Goal: Information Seeking & Learning: Learn about a topic

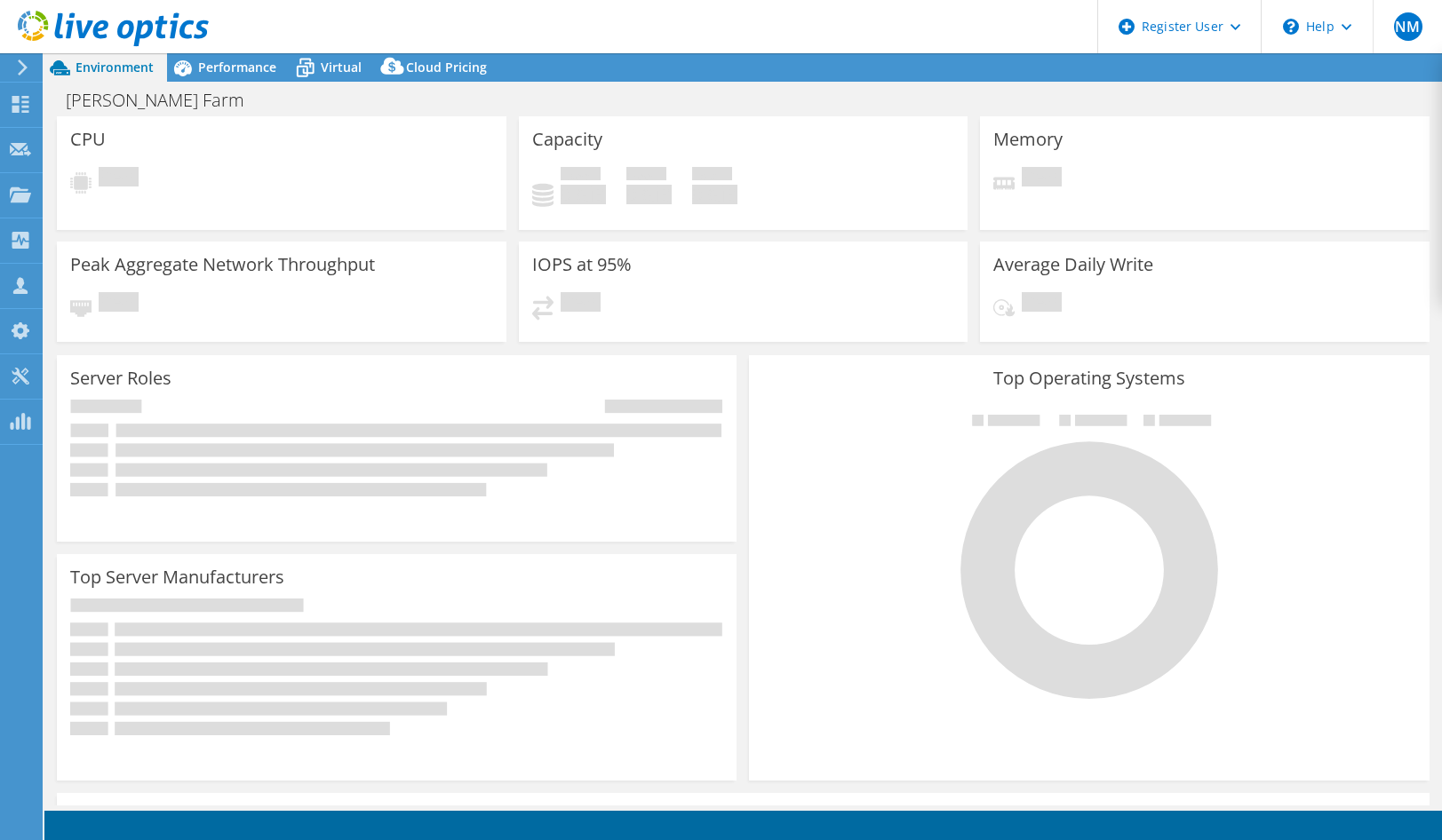
select select "[GEOGRAPHIC_DATA]"
select select "USD"
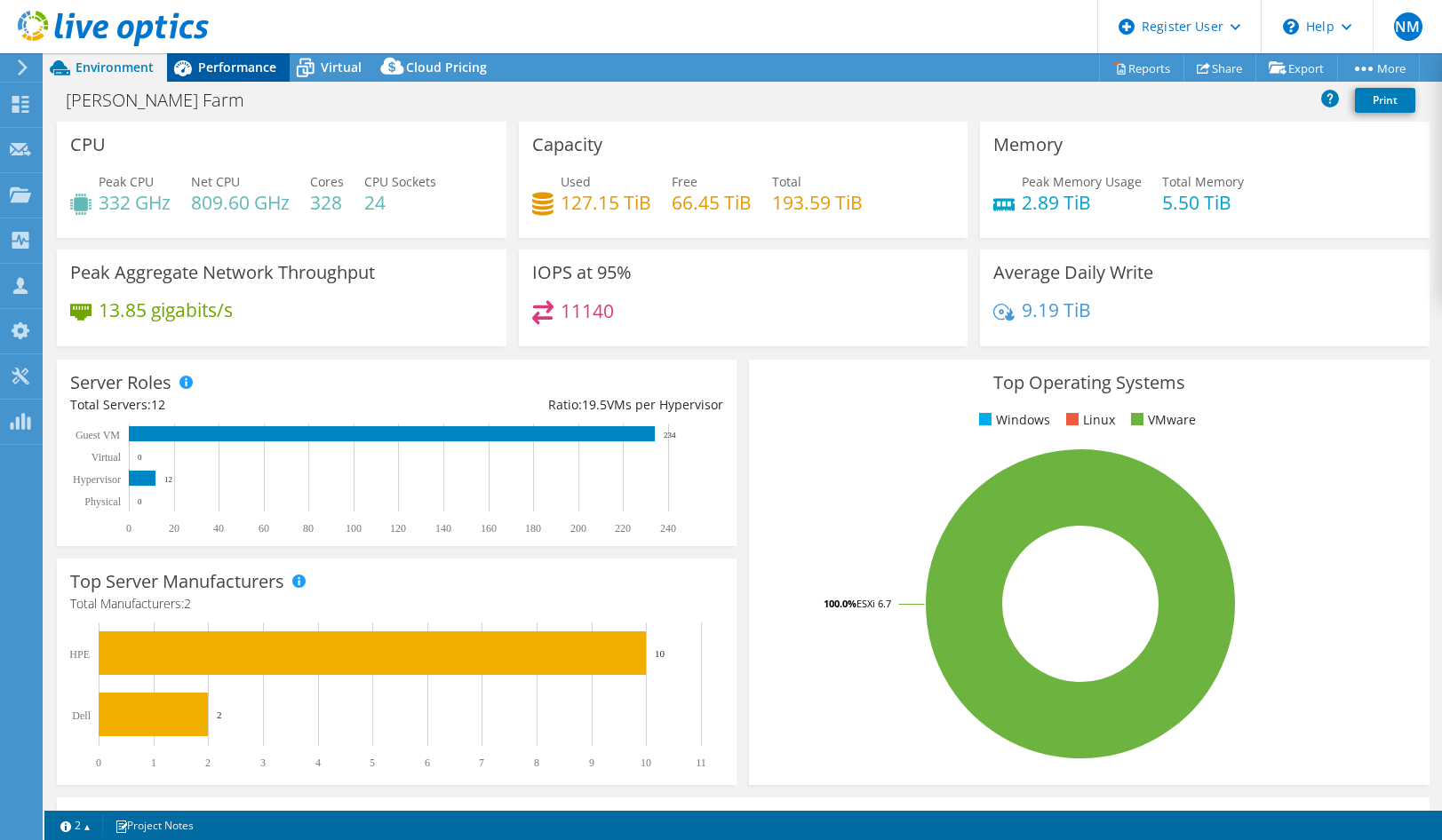
click at [233, 73] on span "Performance" at bounding box center [236, 67] width 78 height 16
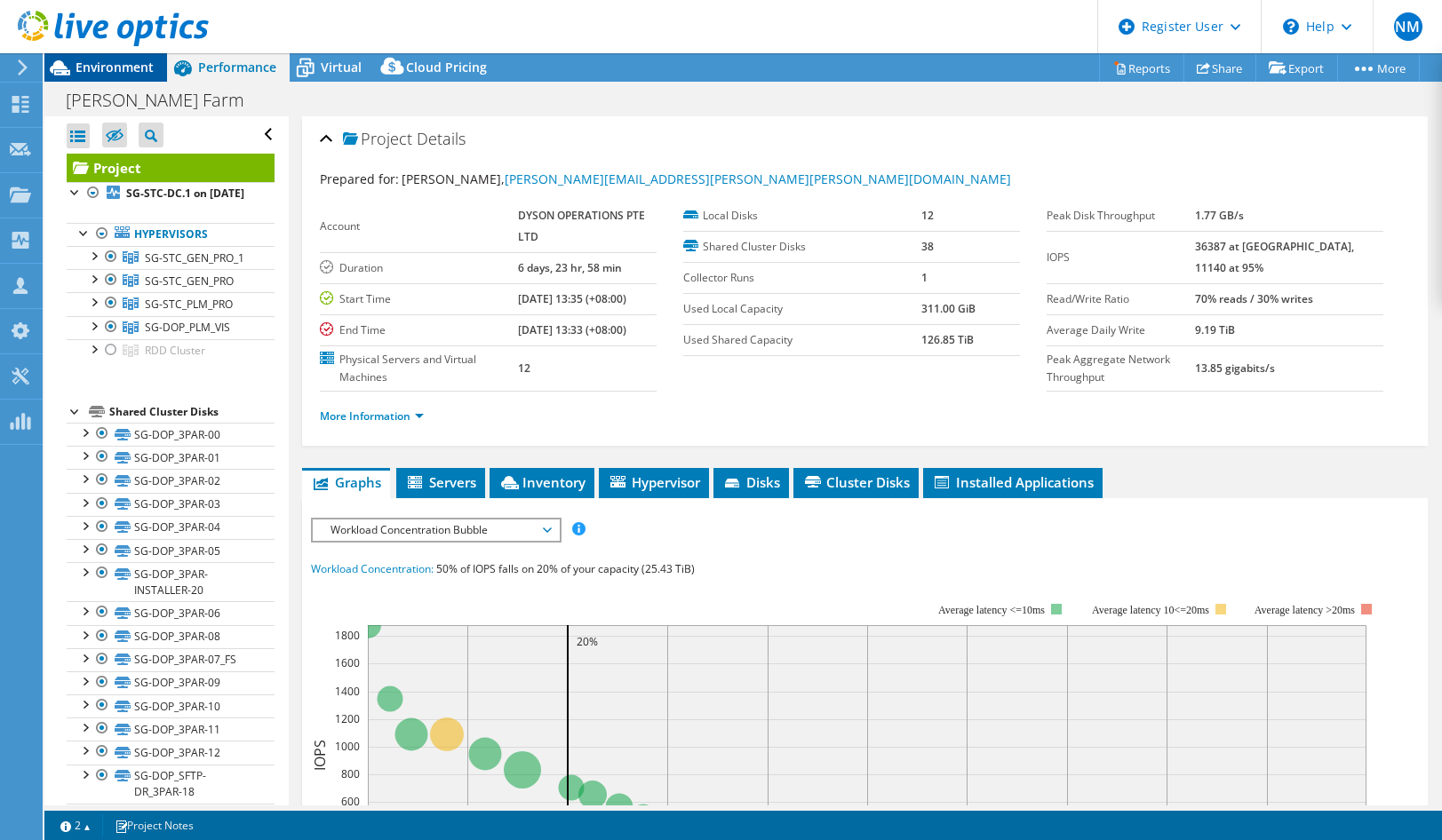
click at [119, 68] on span "Environment" at bounding box center [114, 67] width 78 height 16
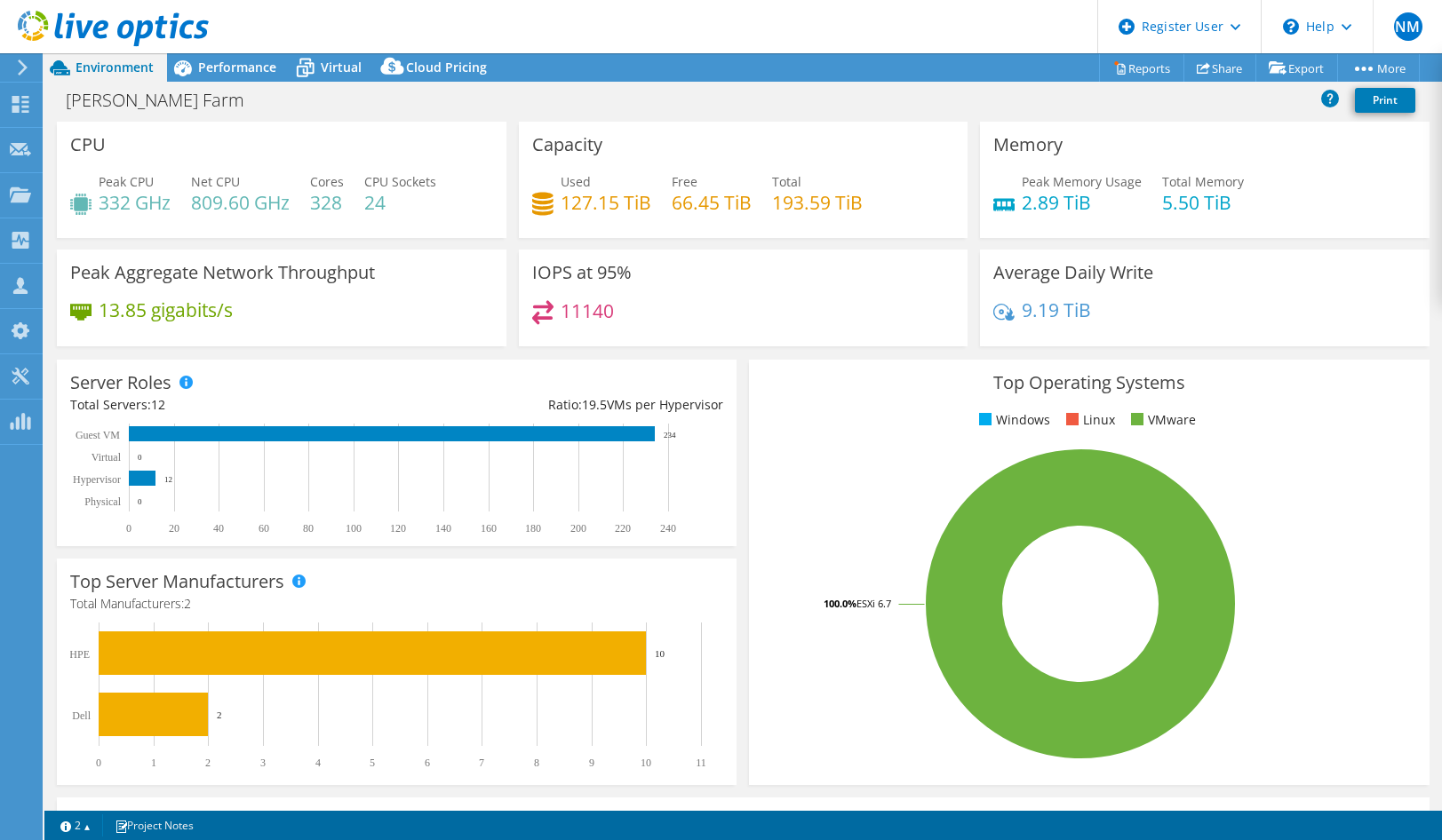
click at [813, 382] on h3 "Top Operating Systems" at bounding box center [1088, 382] width 653 height 19
click at [804, 378] on h3 "Top Operating Systems" at bounding box center [1088, 382] width 653 height 19
click at [798, 375] on h3 "Top Operating Systems" at bounding box center [1088, 382] width 653 height 19
click at [797, 374] on h3 "Top Operating Systems" at bounding box center [1088, 382] width 653 height 19
drag, startPoint x: 797, startPoint y: 374, endPoint x: 759, endPoint y: 379, distance: 38.3
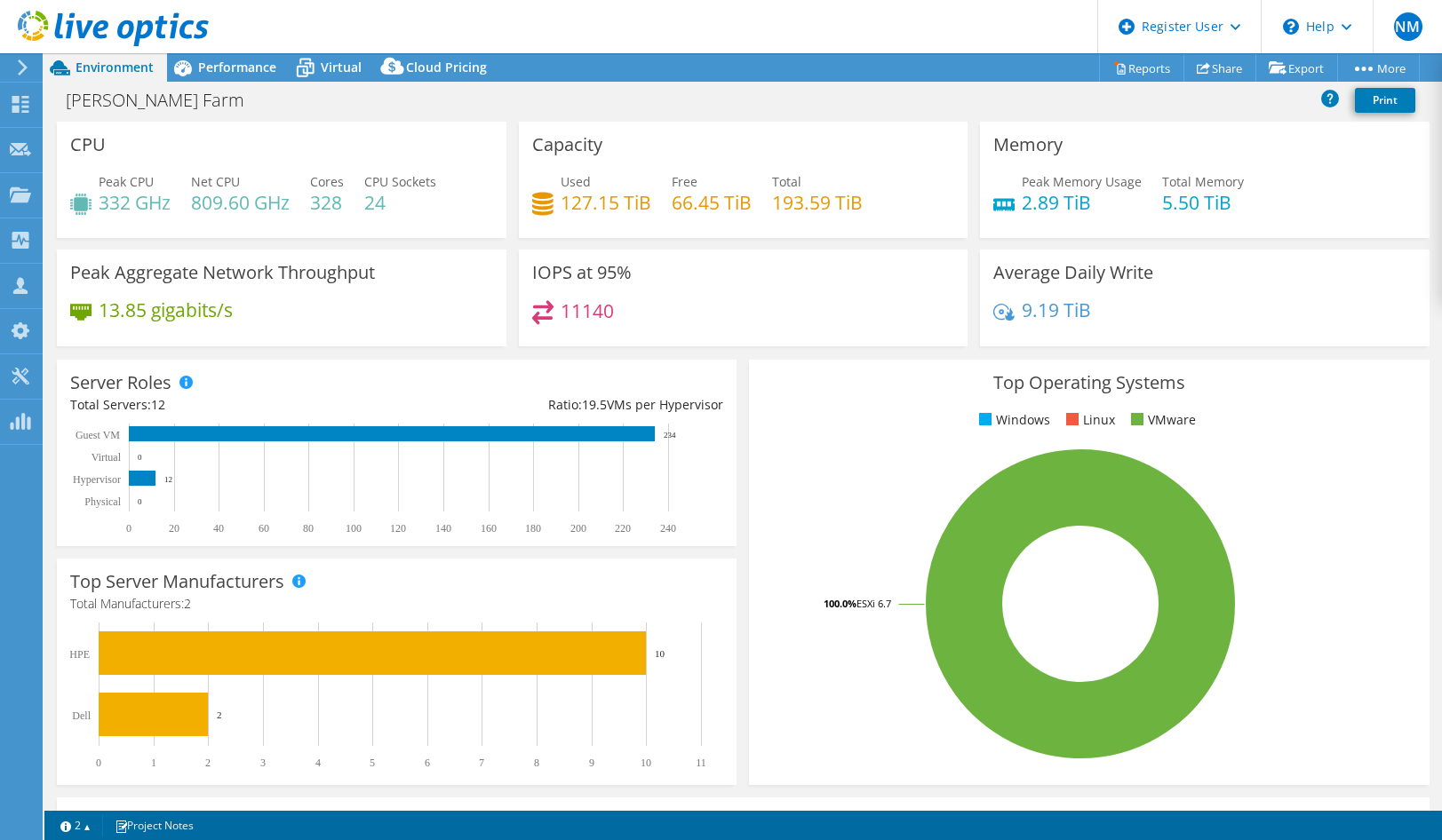
click at [793, 373] on h3 "Top Operating Systems" at bounding box center [1088, 382] width 653 height 19
click at [227, 75] on div "Performance" at bounding box center [228, 67] width 123 height 28
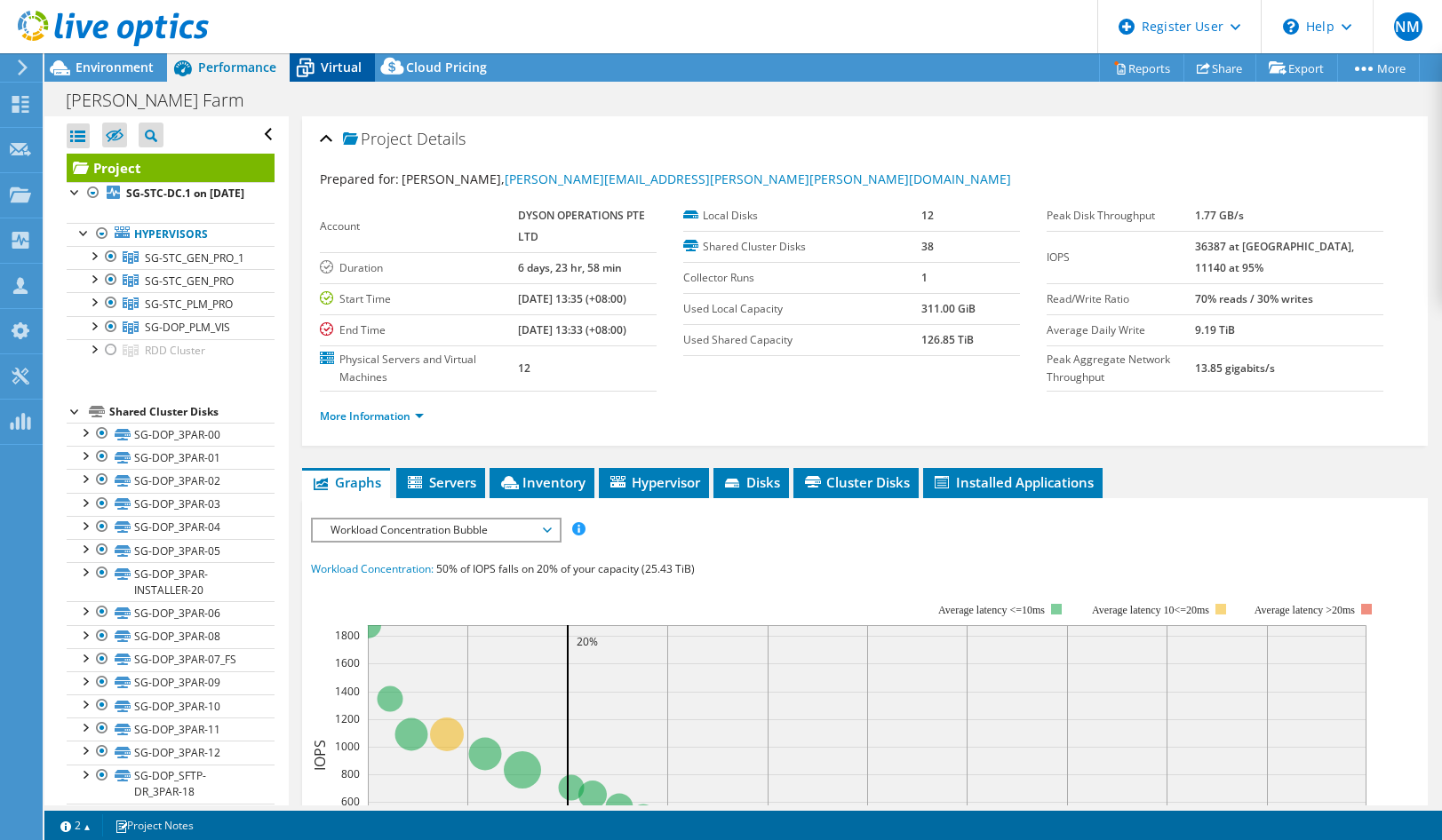
click at [339, 67] on span "Virtual" at bounding box center [341, 67] width 41 height 16
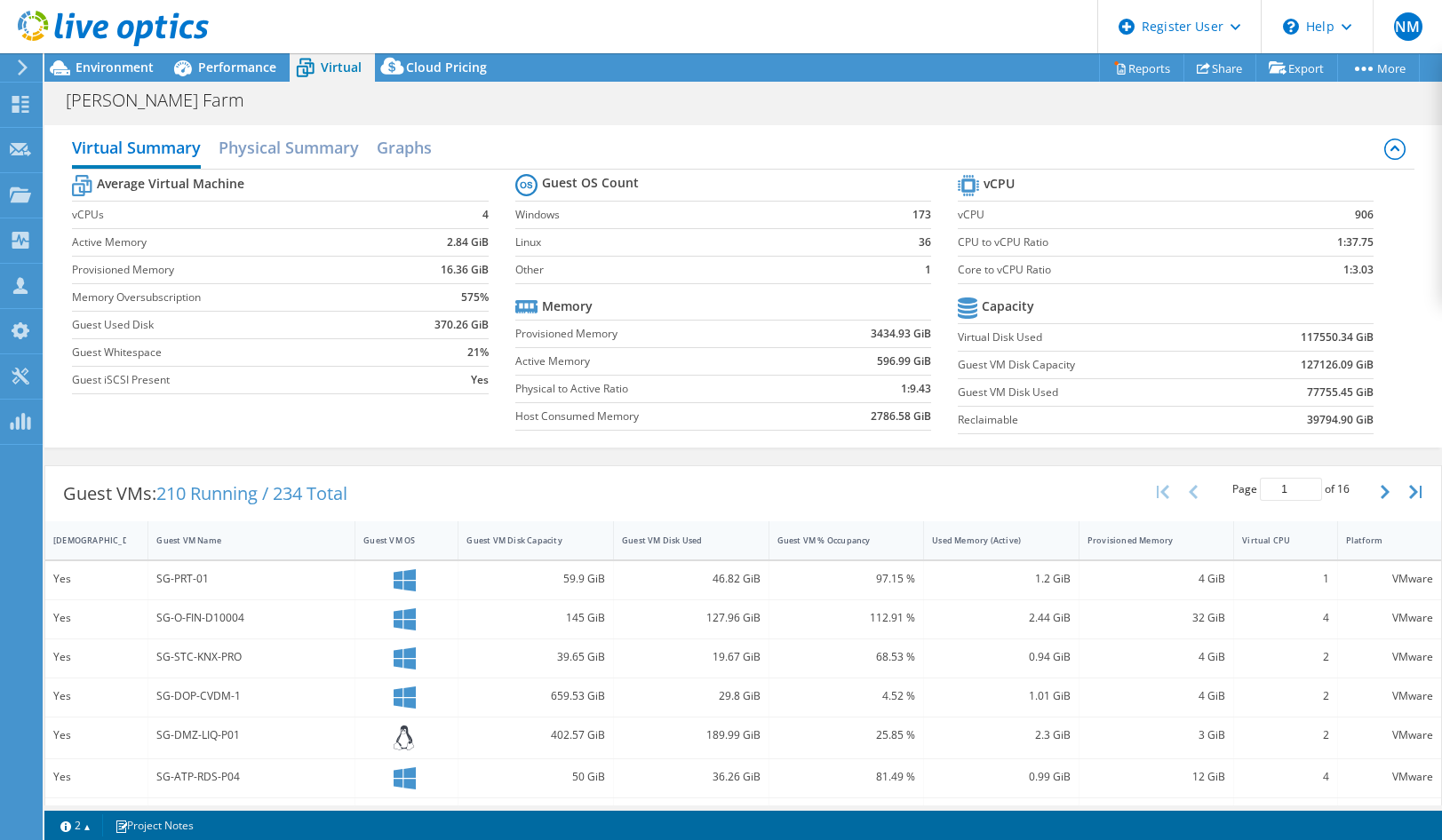
click at [676, 120] on div "Virtual Summary Physical Summary Graphs Average Virtual Machine vCPUs 4 Active …" at bounding box center [743, 286] width 1397 height 340
click at [667, 116] on div "Virtual Summary Physical Summary Graphs Average Virtual Machine vCPUs 4 Active …" at bounding box center [743, 286] width 1397 height 340
click at [658, 112] on div "Dyson VM Farm Print" at bounding box center [743, 100] width 1397 height 33
click at [654, 109] on div "Dyson VM Farm Print" at bounding box center [743, 100] width 1397 height 33
click at [329, 145] on h2 "Physical Summary" at bounding box center [288, 149] width 140 height 39
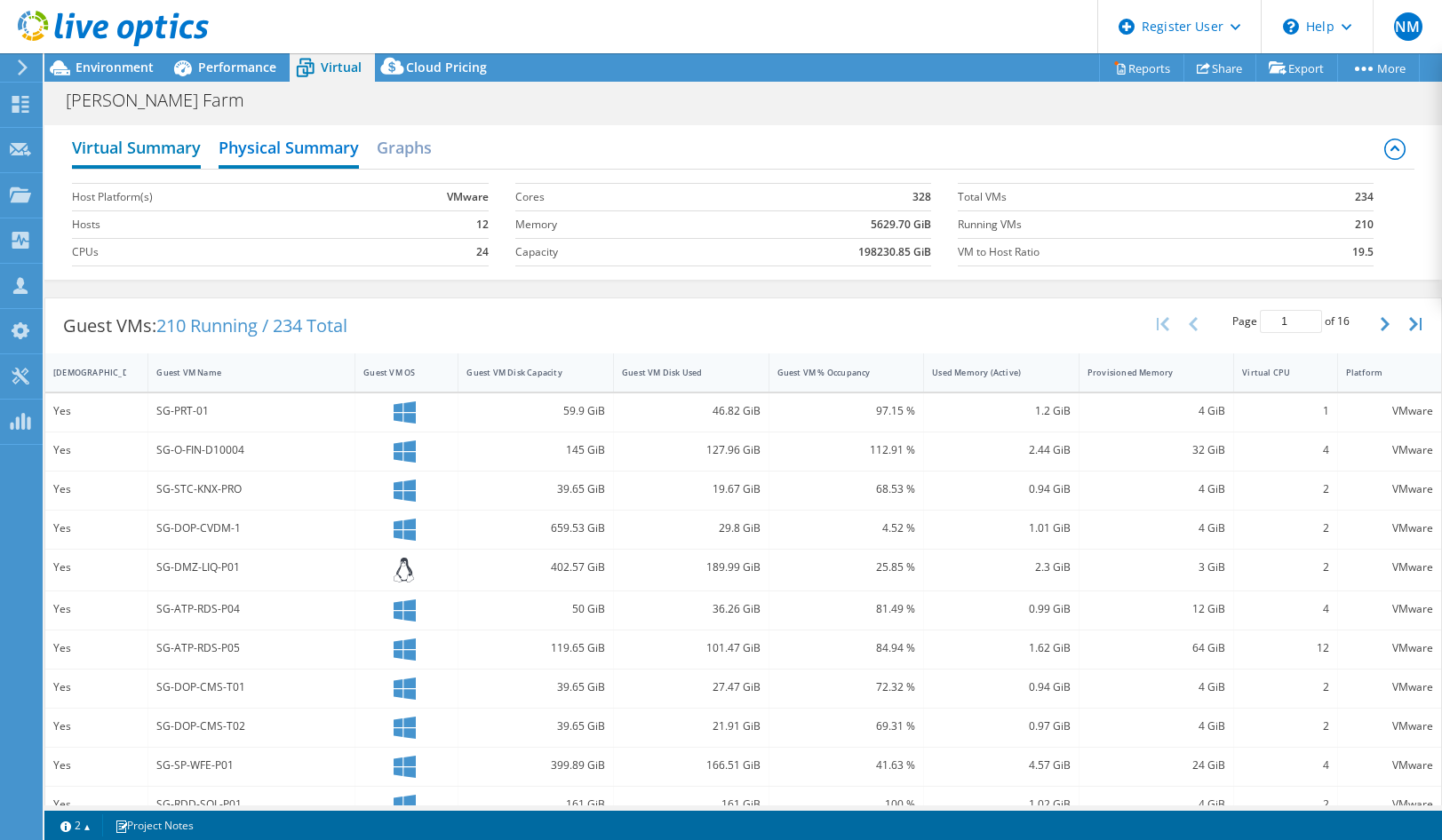
click at [199, 135] on h2 "Virtual Summary" at bounding box center [136, 149] width 129 height 39
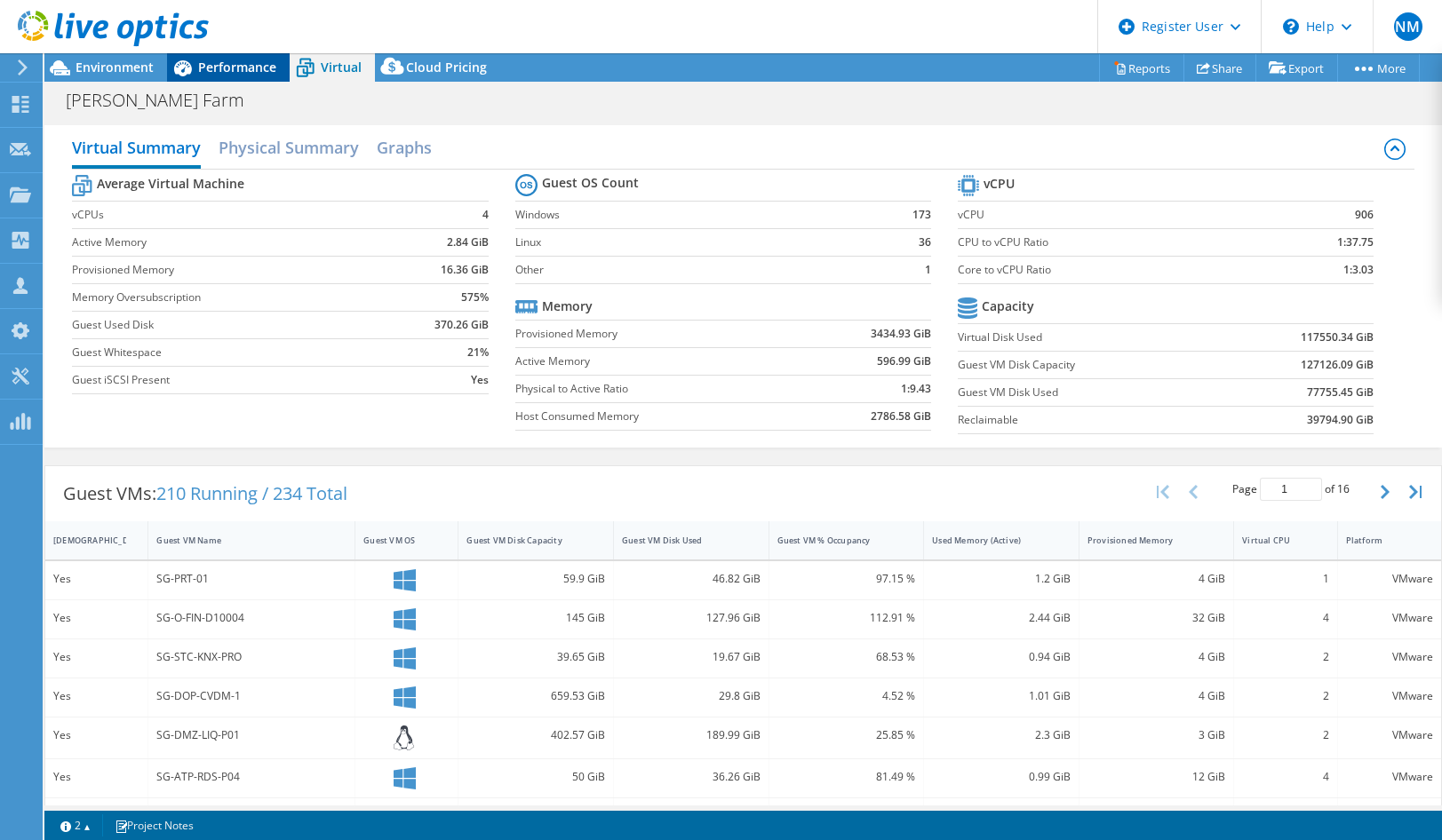
click at [226, 60] on span "Performance" at bounding box center [236, 67] width 78 height 16
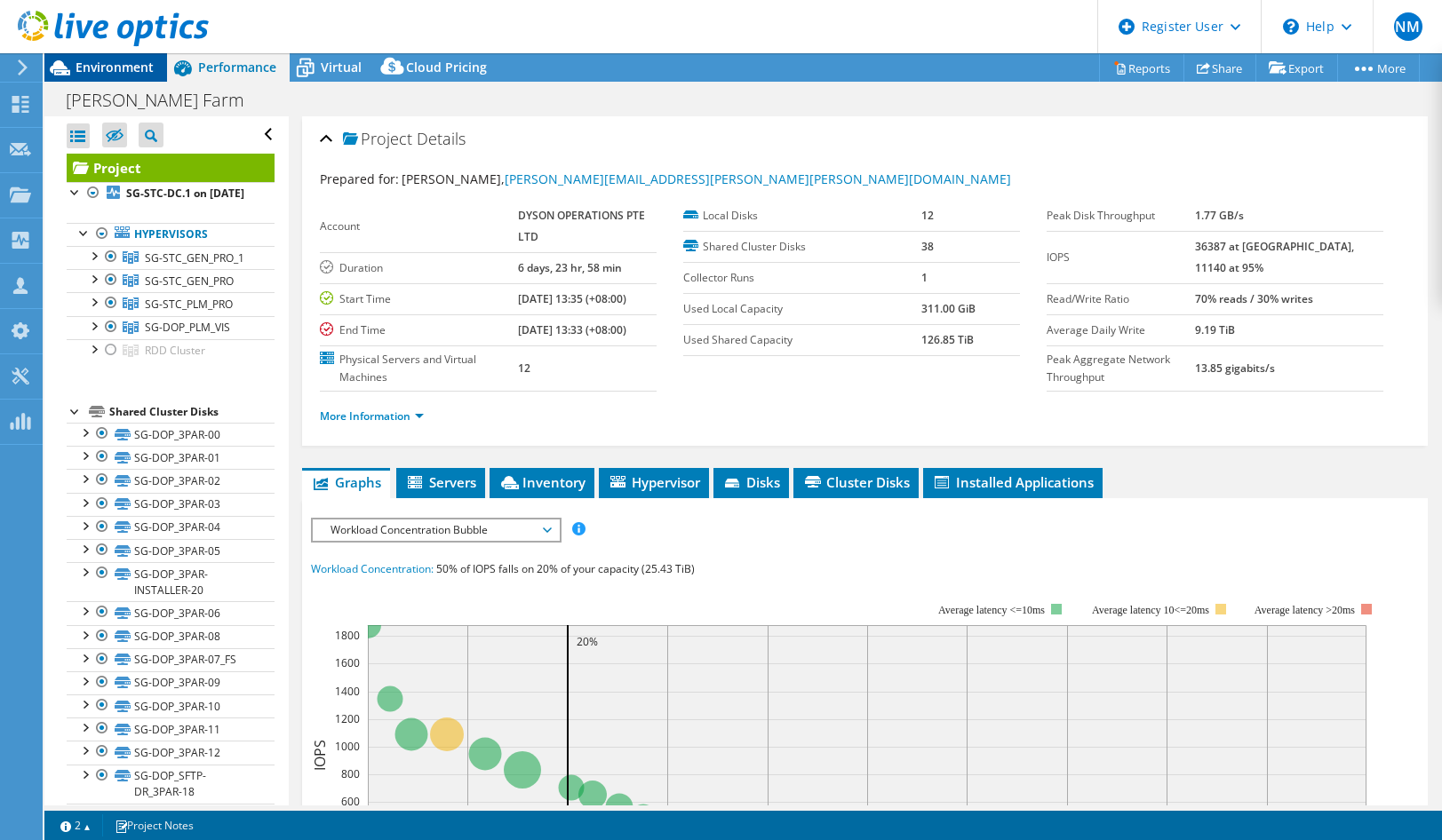
click at [97, 66] on span "Environment" at bounding box center [114, 67] width 78 height 16
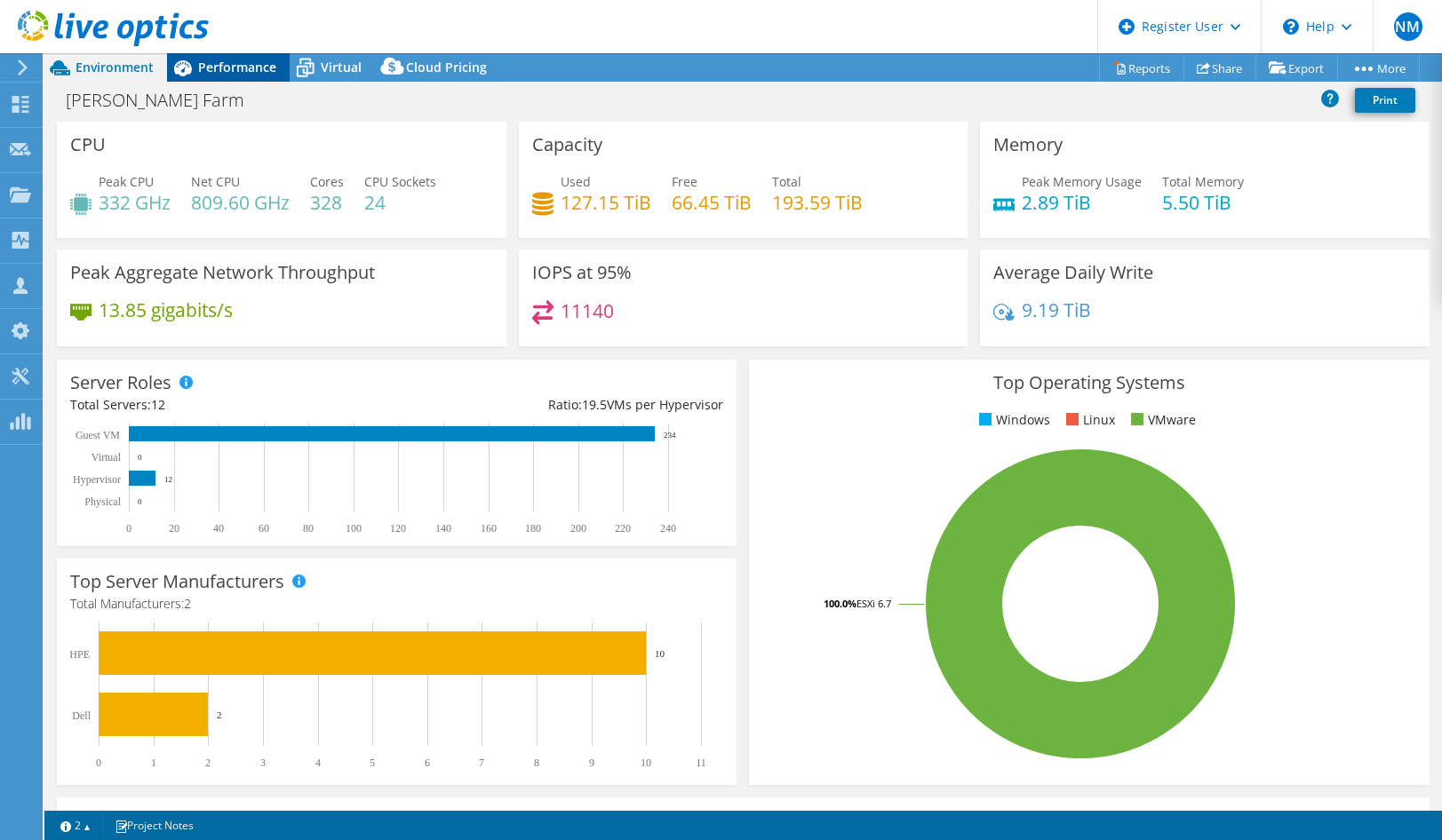
click at [249, 66] on span "Performance" at bounding box center [236, 67] width 78 height 16
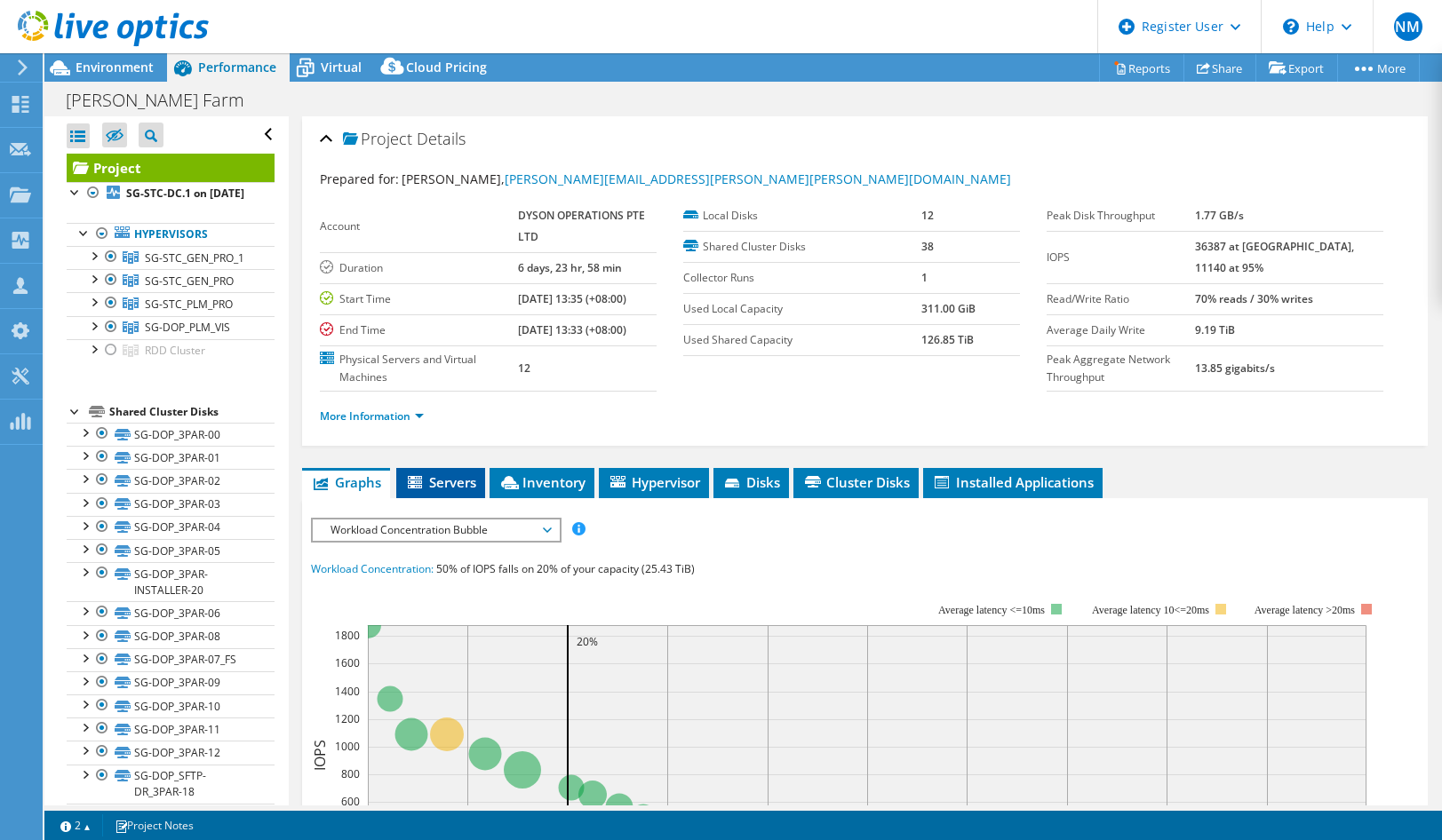
click at [461, 483] on span "Servers" at bounding box center [440, 481] width 71 height 17
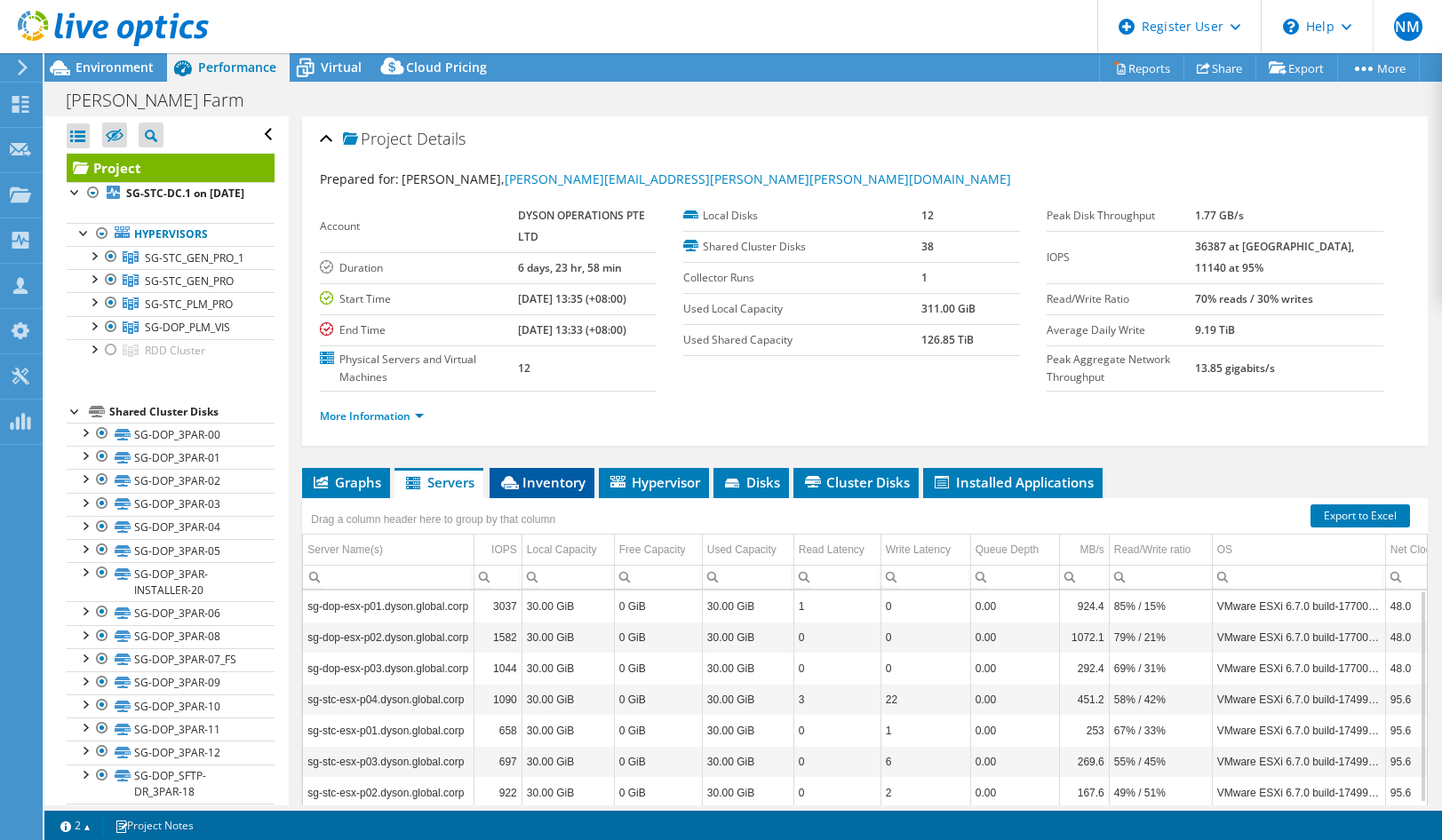
click at [524, 473] on span "Inventory" at bounding box center [541, 481] width 87 height 17
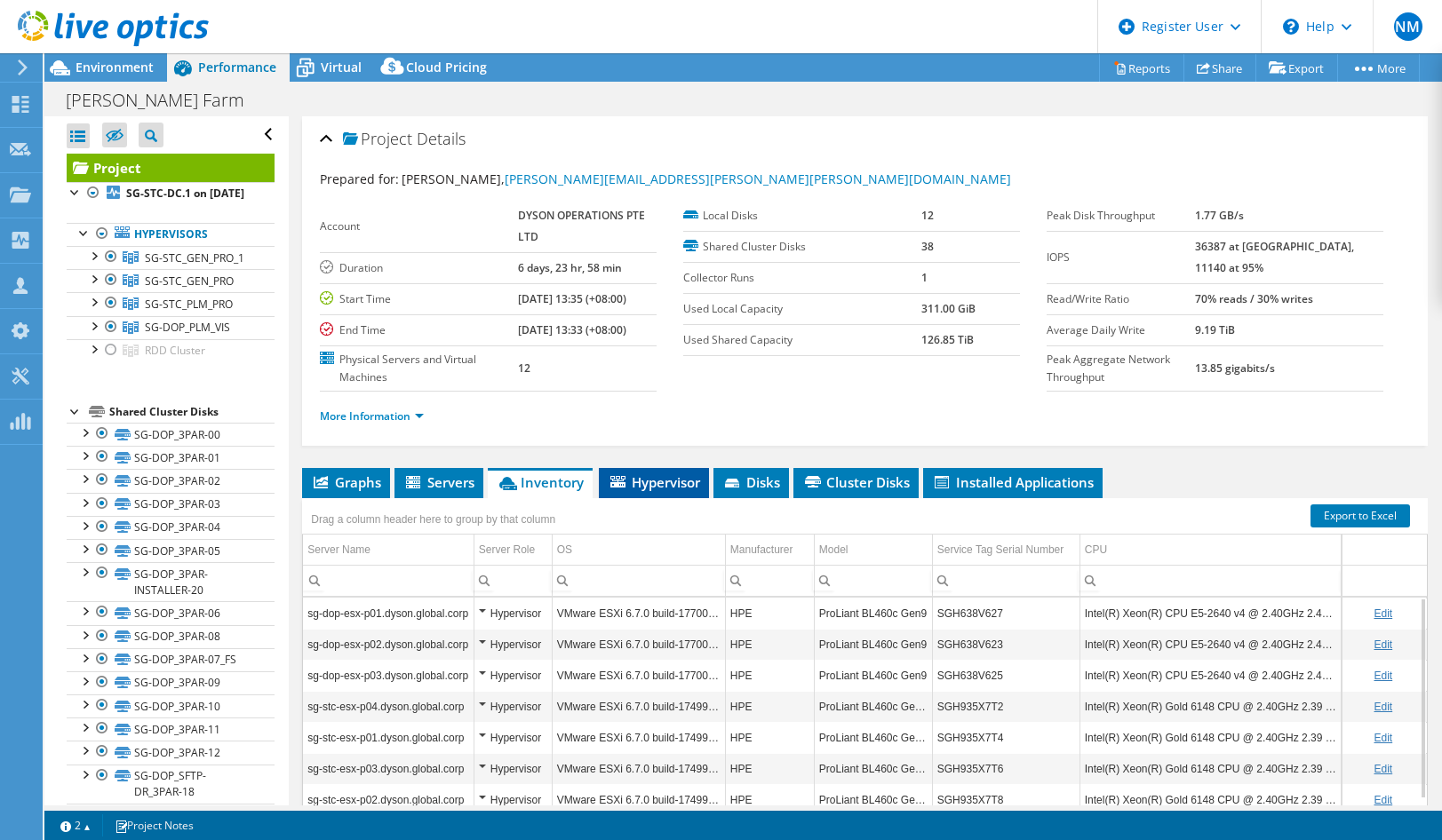
click at [672, 476] on span "Hypervisor" at bounding box center [654, 481] width 92 height 17
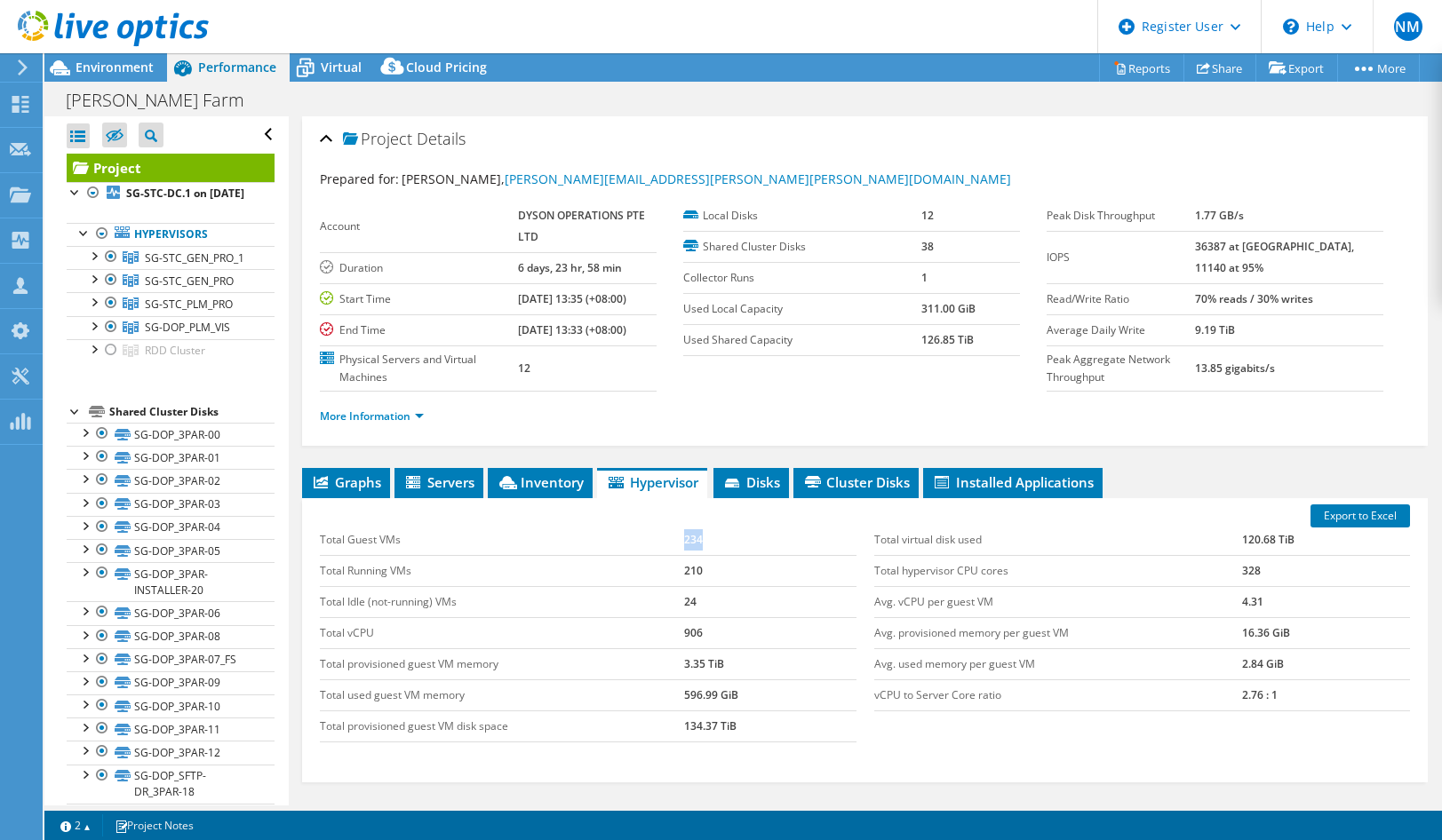
drag, startPoint x: 704, startPoint y: 538, endPoint x: 670, endPoint y: 537, distance: 34.0
click at [670, 537] on tr "Total Guest VMs 234" at bounding box center [587, 540] width 536 height 31
copy tr "234"
